Goal: Task Accomplishment & Management: Manage account settings

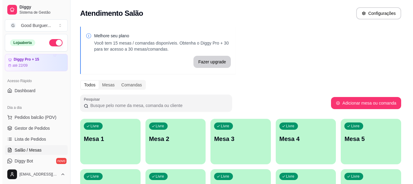
scroll to position [61, 0]
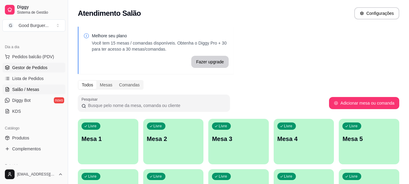
click at [36, 66] on span "Gestor de Pedidos" at bounding box center [29, 68] width 35 height 6
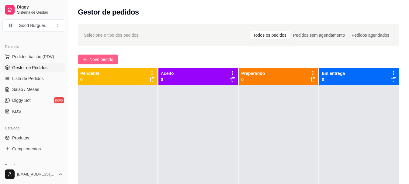
click at [88, 61] on button "Novo pedido" at bounding box center [98, 60] width 40 height 10
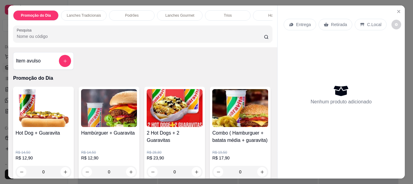
click at [335, 24] on p "Retirada" at bounding box center [339, 25] width 16 height 6
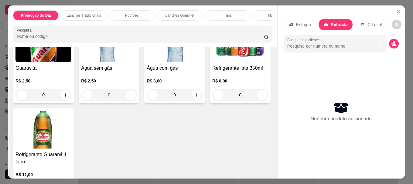
scroll to position [1732, 0]
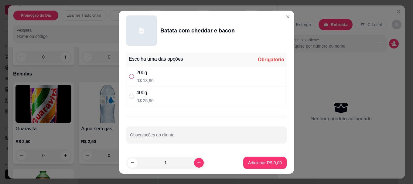
click at [129, 76] on input "" at bounding box center [131, 76] width 5 height 5
radio input "true"
click at [266, 164] on p "Adicionar R$ 18,90" at bounding box center [263, 163] width 35 height 6
type input "1"
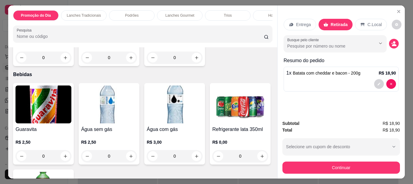
scroll to position [2179, 0]
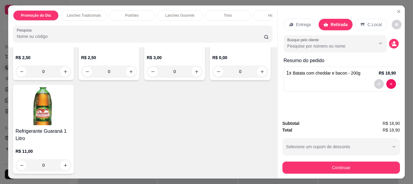
click at [45, 52] on div "R$ 2,50 0" at bounding box center [43, 63] width 56 height 29
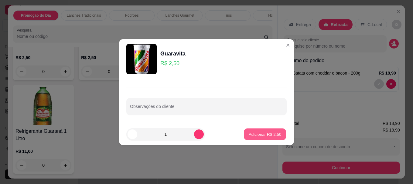
click at [275, 137] on p "Adicionar R$ 2,50" at bounding box center [264, 135] width 33 height 6
type input "1"
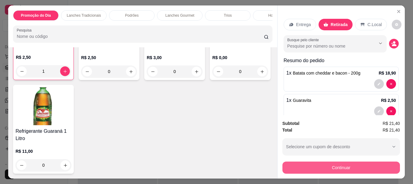
click at [337, 167] on button "Continuar" at bounding box center [342, 168] width 118 height 12
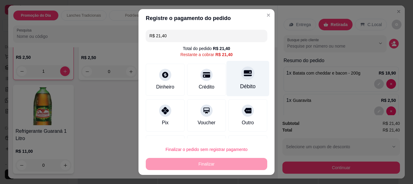
click at [241, 78] on div at bounding box center [247, 73] width 13 height 13
type input "R$ 0,00"
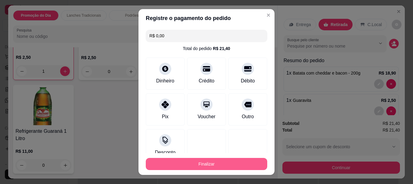
click at [204, 167] on button "Finalizar" at bounding box center [207, 164] width 122 height 12
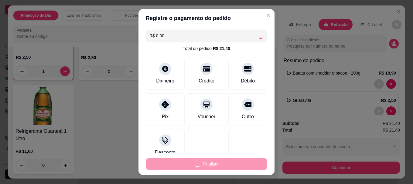
type input "0"
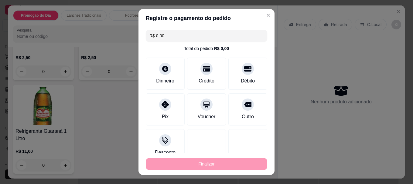
type input "-R$ 21,40"
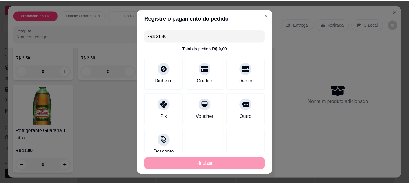
scroll to position [2179, 0]
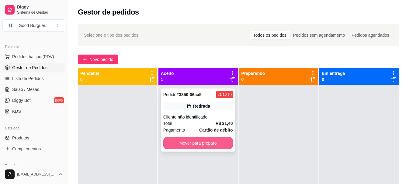
click at [213, 145] on button "Mover para preparo" at bounding box center [198, 143] width 70 height 12
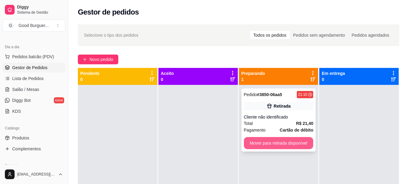
click at [288, 145] on button "Mover para retirada disponível" at bounding box center [279, 143] width 70 height 12
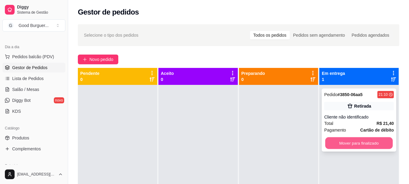
click at [347, 143] on button "Mover para finalizado" at bounding box center [358, 144] width 67 height 12
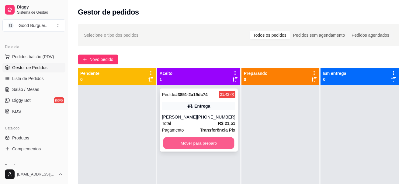
click at [217, 142] on button "Mover para preparo" at bounding box center [198, 144] width 71 height 12
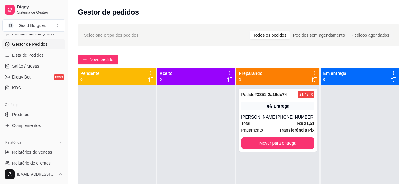
scroll to position [122, 0]
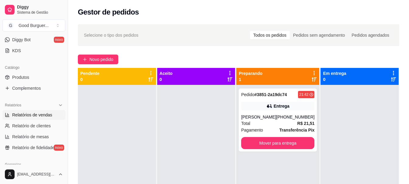
click at [33, 116] on span "Relatórios de vendas" at bounding box center [32, 115] width 40 height 6
select select "ALL"
select select "0"
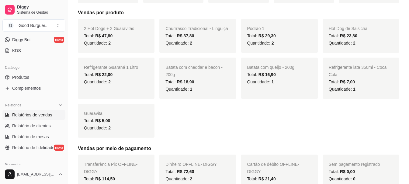
scroll to position [152, 0]
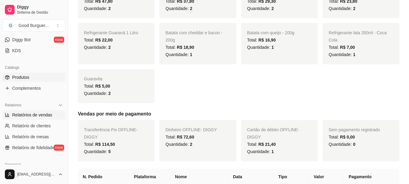
click at [31, 78] on link "Produtos" at bounding box center [33, 78] width 63 height 10
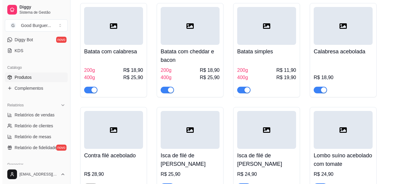
scroll to position [2157, 0]
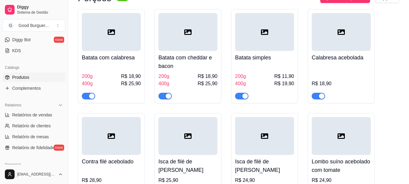
click at [253, 51] on div at bounding box center [264, 32] width 59 height 38
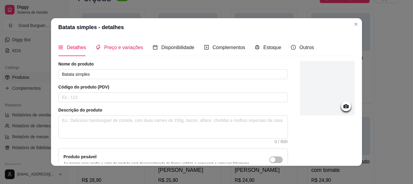
click at [128, 49] on span "Preço e variações" at bounding box center [123, 47] width 39 height 5
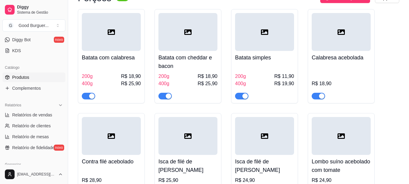
scroll to position [0, 0]
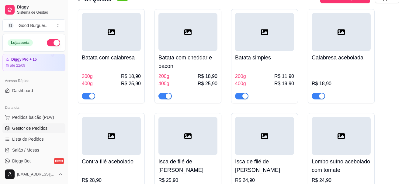
click at [33, 127] on span "Gestor de Pedidos" at bounding box center [29, 128] width 35 height 6
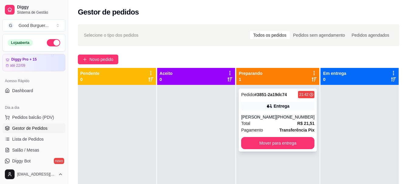
click at [295, 146] on button "Mover para entrega" at bounding box center [277, 143] width 73 height 12
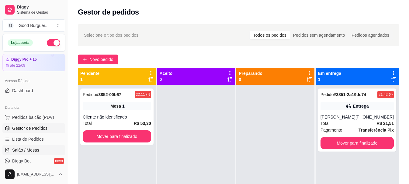
click at [24, 153] on span "Salão / Mesas" at bounding box center [25, 150] width 27 height 6
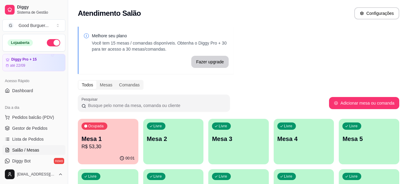
click at [113, 148] on p "R$ 53,30" at bounding box center [107, 146] width 53 height 7
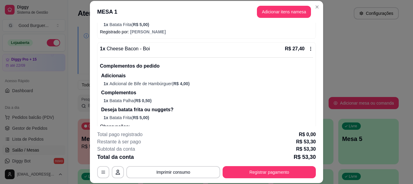
scroll to position [122, 0]
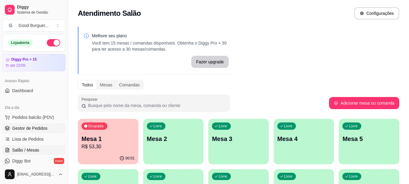
click at [36, 128] on span "Gestor de Pedidos" at bounding box center [29, 128] width 35 height 6
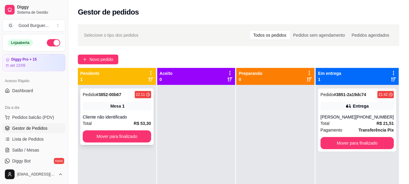
click at [129, 112] on div "Pedido # 3852-00b67 22:11 Mesa 1 Cliente não identificado Total R$ 53,30 Mover …" at bounding box center [116, 117] width 73 height 57
click at [32, 150] on span "Salão / Mesas" at bounding box center [25, 150] width 27 height 6
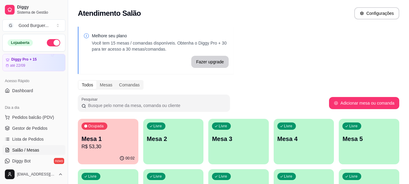
click at [102, 135] on div "Ocupada Mesa 1 R$ 53,30" at bounding box center [108, 136] width 60 height 34
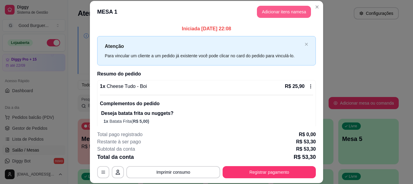
click at [288, 13] on button "Adicionar itens na mesa" at bounding box center [284, 12] width 54 height 12
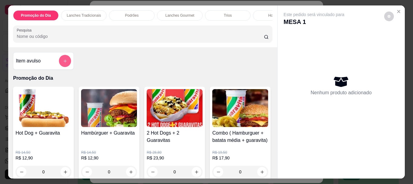
click at [64, 63] on icon "add-separate-item" at bounding box center [65, 61] width 5 height 5
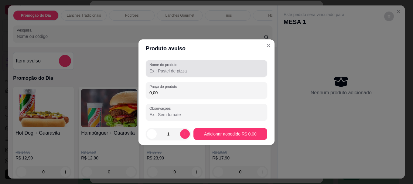
click at [172, 72] on input "Nome do produto" at bounding box center [206, 71] width 114 height 6
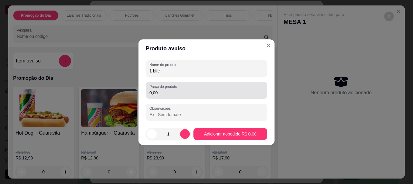
type input "1 bife"
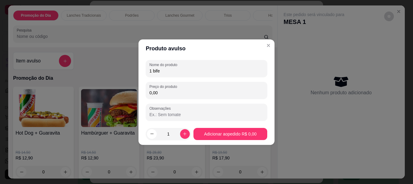
drag, startPoint x: 159, startPoint y: 93, endPoint x: 149, endPoint y: 93, distance: 10.3
click at [149, 93] on div "Preço do produto 0,00" at bounding box center [207, 90] width 122 height 17
type input "4,00"
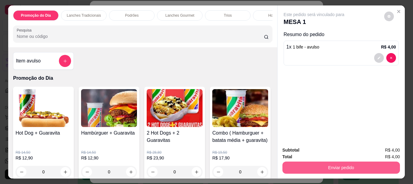
click at [332, 165] on button "Enviar pedido" at bounding box center [342, 168] width 118 height 12
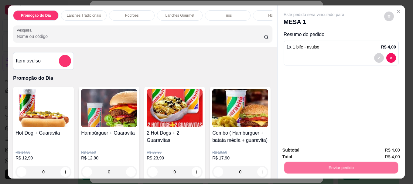
click at [322, 146] on button "Não registrar e enviar pedido" at bounding box center [321, 151] width 63 height 12
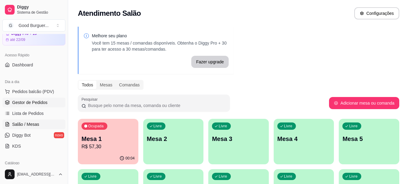
scroll to position [61, 0]
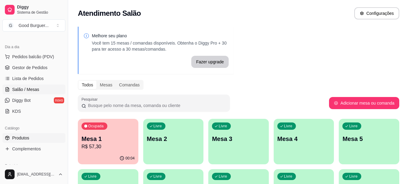
click at [23, 136] on span "Produtos" at bounding box center [20, 138] width 17 height 6
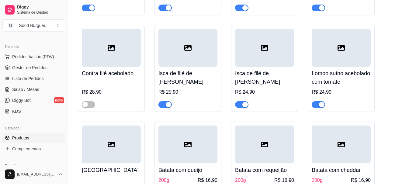
scroll to position [2278, 0]
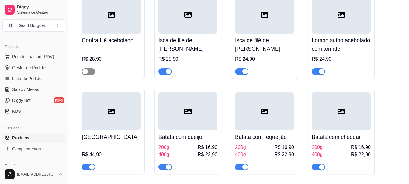
click at [92, 75] on span "button" at bounding box center [88, 71] width 13 height 7
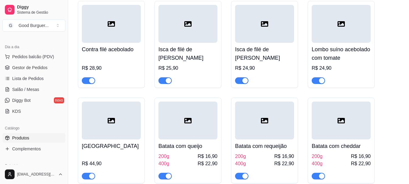
scroll to position [2248, 0]
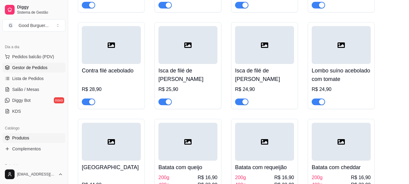
click at [38, 67] on span "Gestor de Pedidos" at bounding box center [29, 68] width 35 height 6
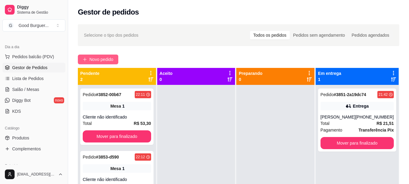
click at [101, 57] on span "Novo pedido" at bounding box center [101, 59] width 24 height 7
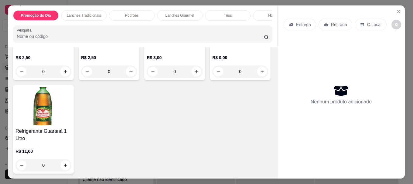
scroll to position [1845, 0]
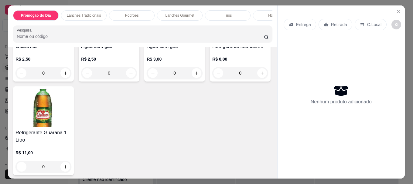
type input "1"
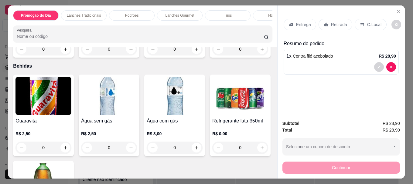
scroll to position [1723, 0]
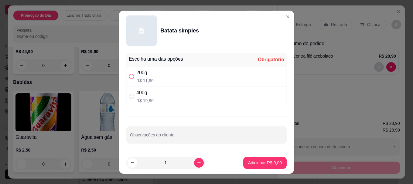
click at [129, 76] on input "" at bounding box center [131, 76] width 5 height 5
radio input "true"
click at [246, 159] on button "Adicionar R$ 11,90" at bounding box center [264, 163] width 46 height 12
type input "1"
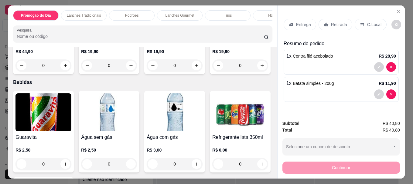
click at [304, 25] on p "Entrega" at bounding box center [303, 25] width 15 height 6
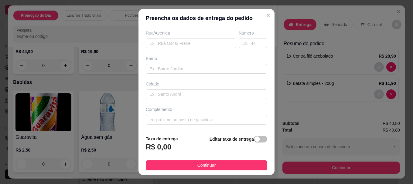
scroll to position [10, 0]
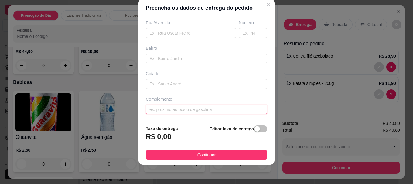
click at [168, 110] on input "text" at bounding box center [207, 110] width 122 height 10
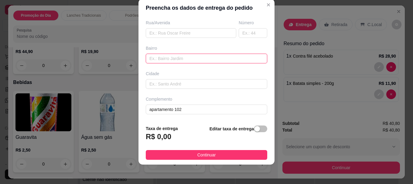
click at [163, 59] on input "text" at bounding box center [207, 59] width 122 height 10
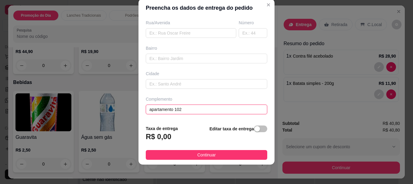
click at [182, 110] on input "apartamento 102" at bounding box center [207, 110] width 122 height 10
type input "apartamento 102, em cima da padaria Ponto, depois da rotatoria, saindo pra nati…"
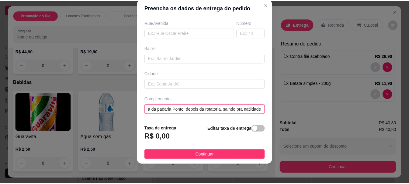
scroll to position [0, 0]
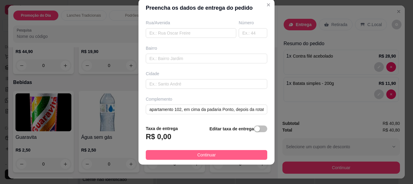
click at [215, 156] on button "Continuar" at bounding box center [207, 155] width 122 height 10
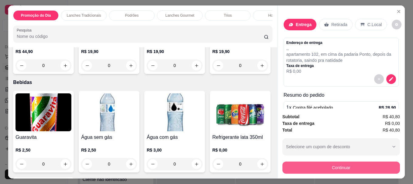
click at [327, 168] on button "Continuar" at bounding box center [342, 168] width 118 height 12
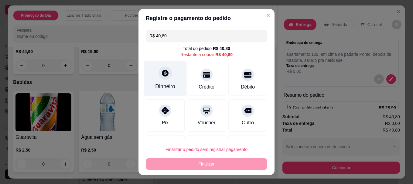
click at [164, 76] on icon at bounding box center [165, 74] width 8 height 8
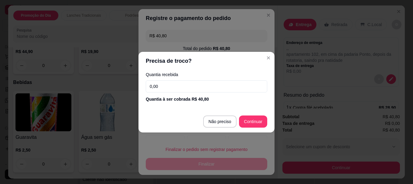
drag, startPoint x: 153, startPoint y: 88, endPoint x: 140, endPoint y: 91, distance: 13.9
click at [140, 91] on div "Quantia recebida 0,00 Quantia à ser cobrada R$ 40,80" at bounding box center [207, 87] width 136 height 35
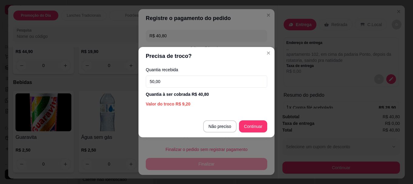
type input "50,00"
type input "R$ 0,00"
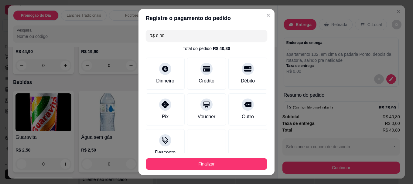
click at [214, 166] on button "Finalizar" at bounding box center [207, 164] width 122 height 12
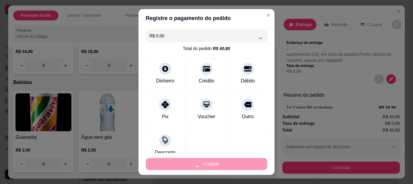
type input "0"
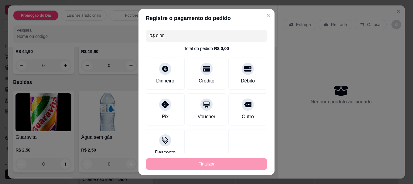
type input "-R$ 40,80"
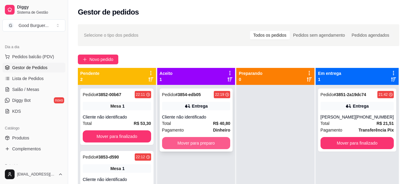
click at [211, 147] on button "Mover para preparo" at bounding box center [196, 143] width 68 height 12
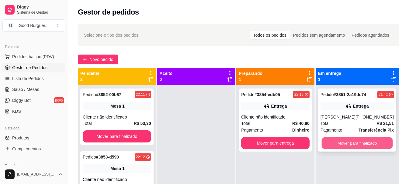
click at [358, 141] on button "Mover para finalizado" at bounding box center [356, 144] width 71 height 12
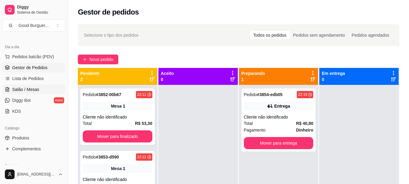
click at [33, 87] on span "Salão / Mesas" at bounding box center [25, 90] width 27 height 6
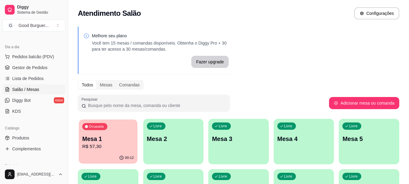
click at [113, 140] on p "Mesa 1" at bounding box center [107, 139] width 51 height 8
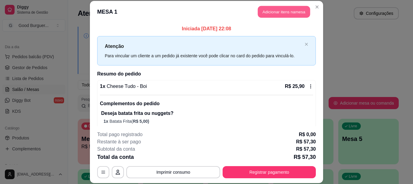
click at [277, 13] on button "Adicionar itens na mesa" at bounding box center [284, 12] width 52 height 12
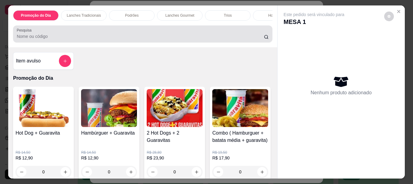
click at [104, 40] on div at bounding box center [143, 34] width 252 height 12
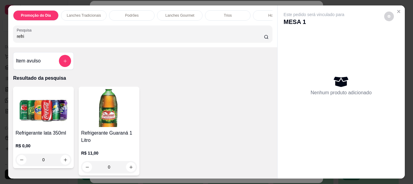
type input "refri"
click at [118, 124] on img at bounding box center [109, 108] width 56 height 38
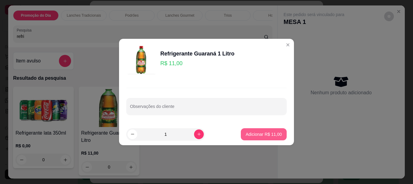
click at [248, 134] on p "Adicionar R$ 11,00" at bounding box center [264, 135] width 36 height 6
type input "1"
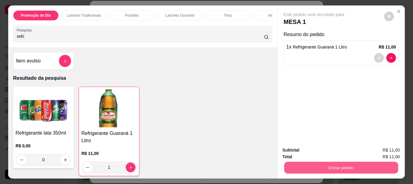
click at [343, 164] on button "Enviar pedido" at bounding box center [341, 168] width 114 height 12
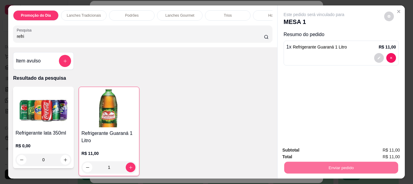
click at [381, 149] on button "Sim, quero registrar" at bounding box center [379, 150] width 44 height 11
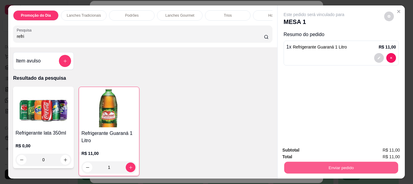
click at [361, 164] on button "Enviar pedido" at bounding box center [341, 168] width 114 height 12
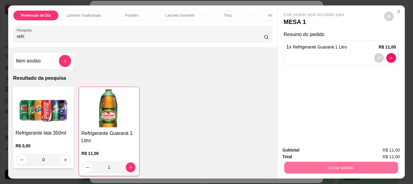
click at [324, 152] on button "Não registrar e enviar pedido" at bounding box center [320, 150] width 61 height 11
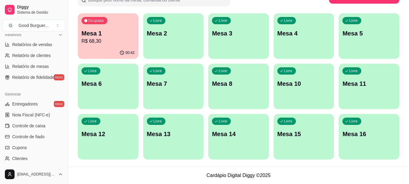
scroll to position [162, 0]
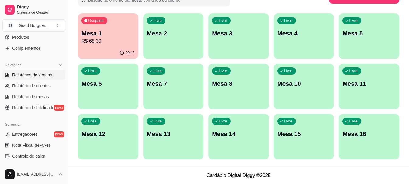
click at [39, 74] on span "Relatórios de vendas" at bounding box center [32, 75] width 40 height 6
select select "ALL"
select select "0"
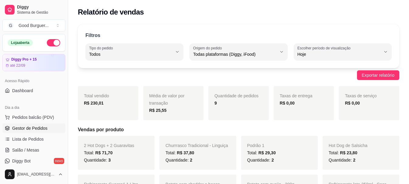
click at [43, 126] on span "Gestor de Pedidos" at bounding box center [29, 128] width 35 height 6
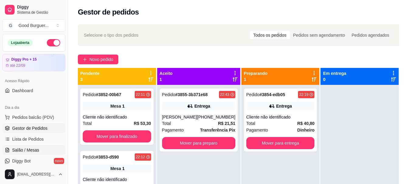
click at [31, 149] on span "Salão / Mesas" at bounding box center [25, 150] width 27 height 6
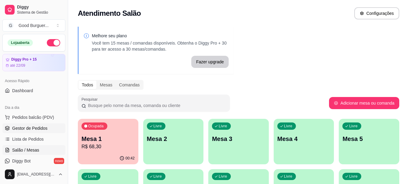
click at [36, 129] on span "Gestor de Pedidos" at bounding box center [29, 128] width 35 height 6
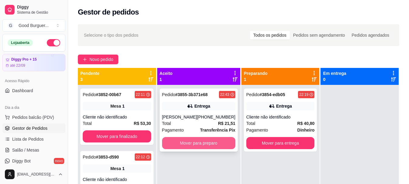
click at [185, 142] on button "Mover para preparo" at bounding box center [198, 143] width 73 height 12
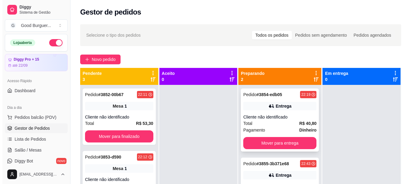
scroll to position [17, 0]
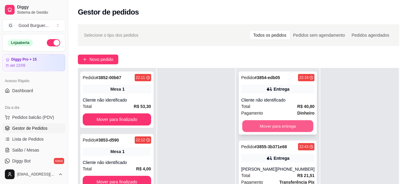
click at [278, 125] on button "Mover para entrega" at bounding box center [277, 127] width 71 height 12
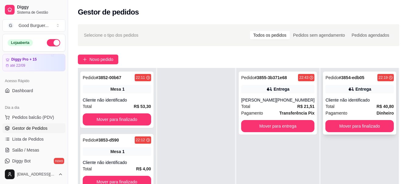
click at [361, 102] on div "Cliente não identificado" at bounding box center [359, 100] width 68 height 6
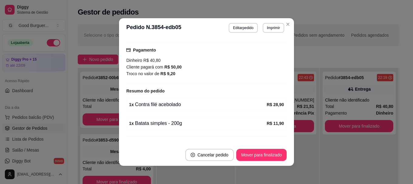
scroll to position [142, 0]
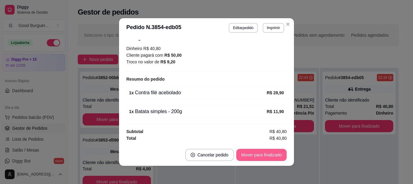
click at [258, 155] on button "Mover para finalizado" at bounding box center [261, 155] width 50 height 12
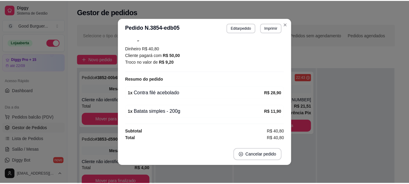
scroll to position [116, 0]
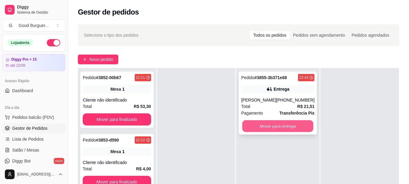
click at [278, 125] on button "Mover para entrega" at bounding box center [277, 127] width 71 height 12
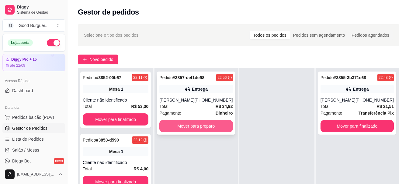
click at [208, 126] on button "Mover para preparo" at bounding box center [195, 126] width 73 height 12
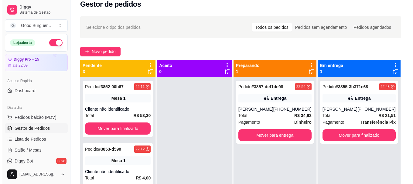
scroll to position [0, 0]
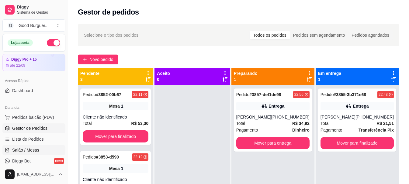
click at [33, 146] on link "Salão / Mesas" at bounding box center [33, 151] width 63 height 10
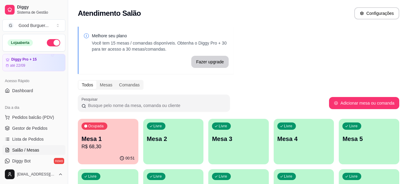
click at [106, 146] on p "R$ 68,30" at bounding box center [107, 146] width 53 height 7
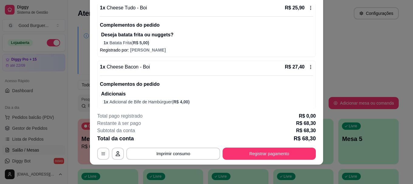
scroll to position [61, 0]
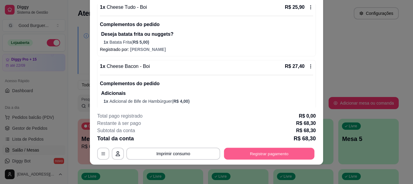
click at [266, 154] on button "Registrar pagamento" at bounding box center [269, 154] width 91 height 12
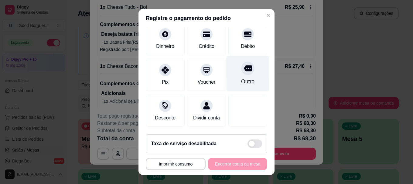
scroll to position [54, 0]
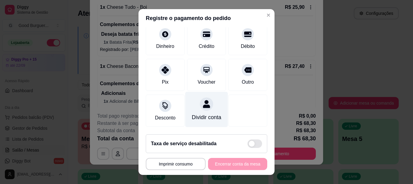
click at [203, 101] on icon at bounding box center [206, 105] width 7 height 8
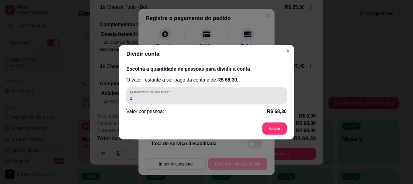
click at [191, 101] on input "1" at bounding box center [206, 98] width 153 height 6
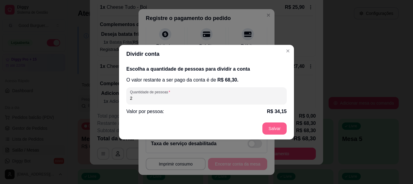
type input "2"
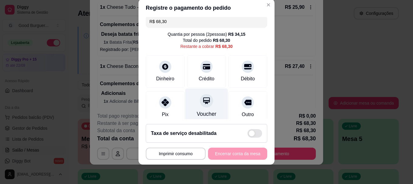
scroll to position [0, 0]
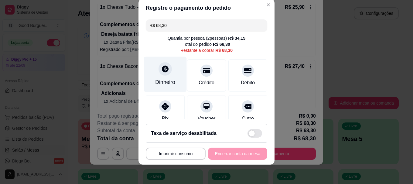
click at [161, 70] on icon at bounding box center [165, 69] width 8 height 8
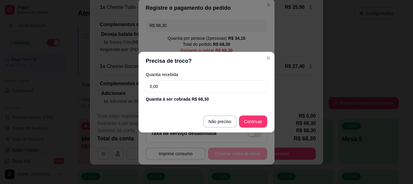
click at [179, 86] on input "0,00" at bounding box center [207, 87] width 122 height 12
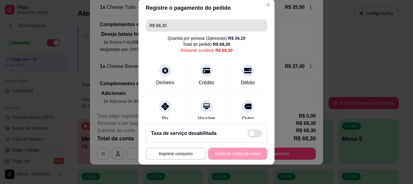
click at [171, 26] on input "R$ 68,30" at bounding box center [206, 25] width 114 height 12
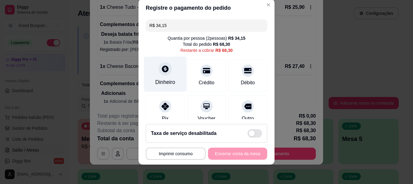
type input "R$ 34,15"
click at [162, 70] on icon at bounding box center [165, 69] width 7 height 7
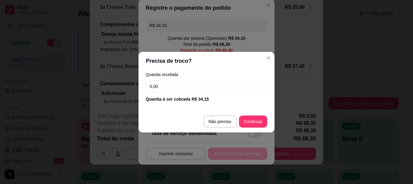
click at [187, 88] on input "0,00" at bounding box center [207, 87] width 122 height 12
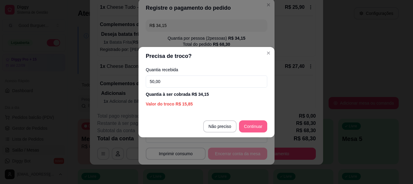
type input "50,00"
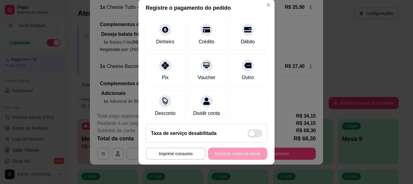
scroll to position [30, 0]
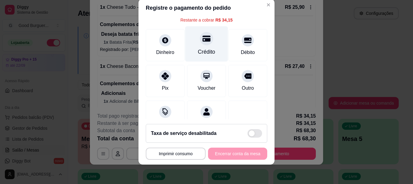
click at [203, 43] on div at bounding box center [206, 38] width 13 height 13
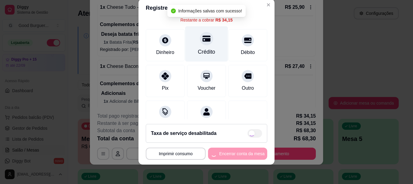
type input "R$ 0,00"
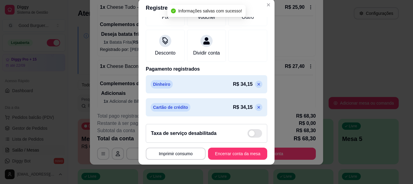
scroll to position [102, 0]
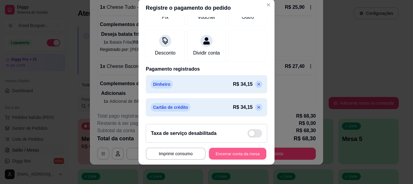
click at [237, 153] on button "Encerrar conta da mesa" at bounding box center [237, 154] width 57 height 12
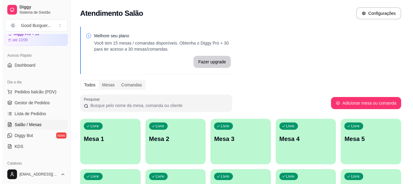
scroll to position [0, 0]
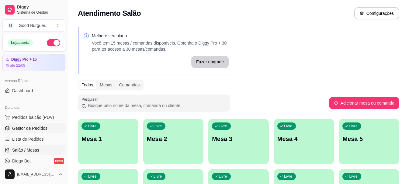
click at [48, 129] on link "Gestor de Pedidos" at bounding box center [33, 129] width 63 height 10
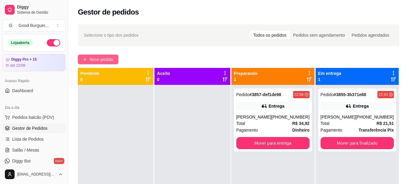
click at [89, 60] on button "Novo pedido" at bounding box center [98, 60] width 40 height 10
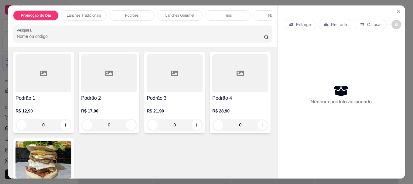
scroll to position [425, 0]
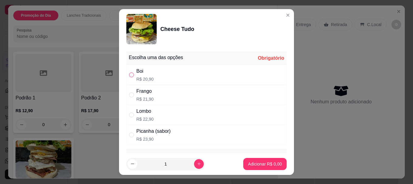
click at [130, 74] on input "" at bounding box center [131, 75] width 5 height 5
radio input "true"
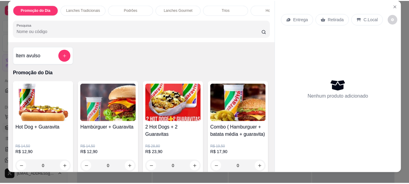
scroll to position [0, 0]
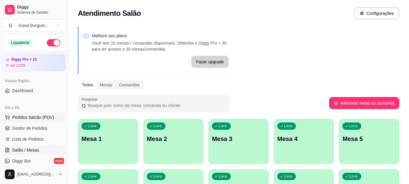
click at [28, 118] on span "Pedidos balcão (PDV)" at bounding box center [33, 118] width 42 height 6
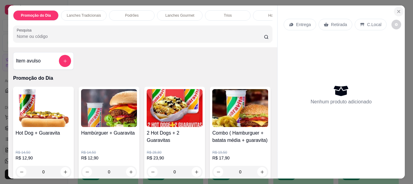
click at [397, 11] on icon "Close" at bounding box center [398, 11] width 5 height 5
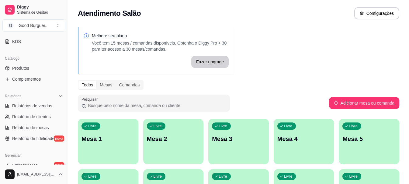
scroll to position [131, 0]
click at [35, 106] on span "Relatórios de vendas" at bounding box center [32, 105] width 40 height 6
select select "ALL"
select select "0"
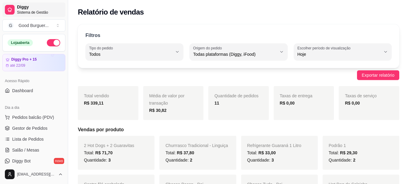
click at [42, 9] on span "Diggy" at bounding box center [40, 7] width 46 height 5
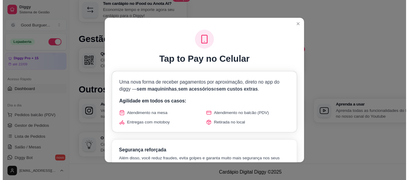
scroll to position [357, 0]
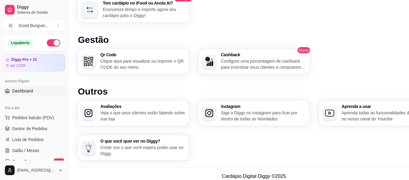
click at [51, 44] on button "button" at bounding box center [53, 42] width 13 height 7
